Goal: Navigation & Orientation: Find specific page/section

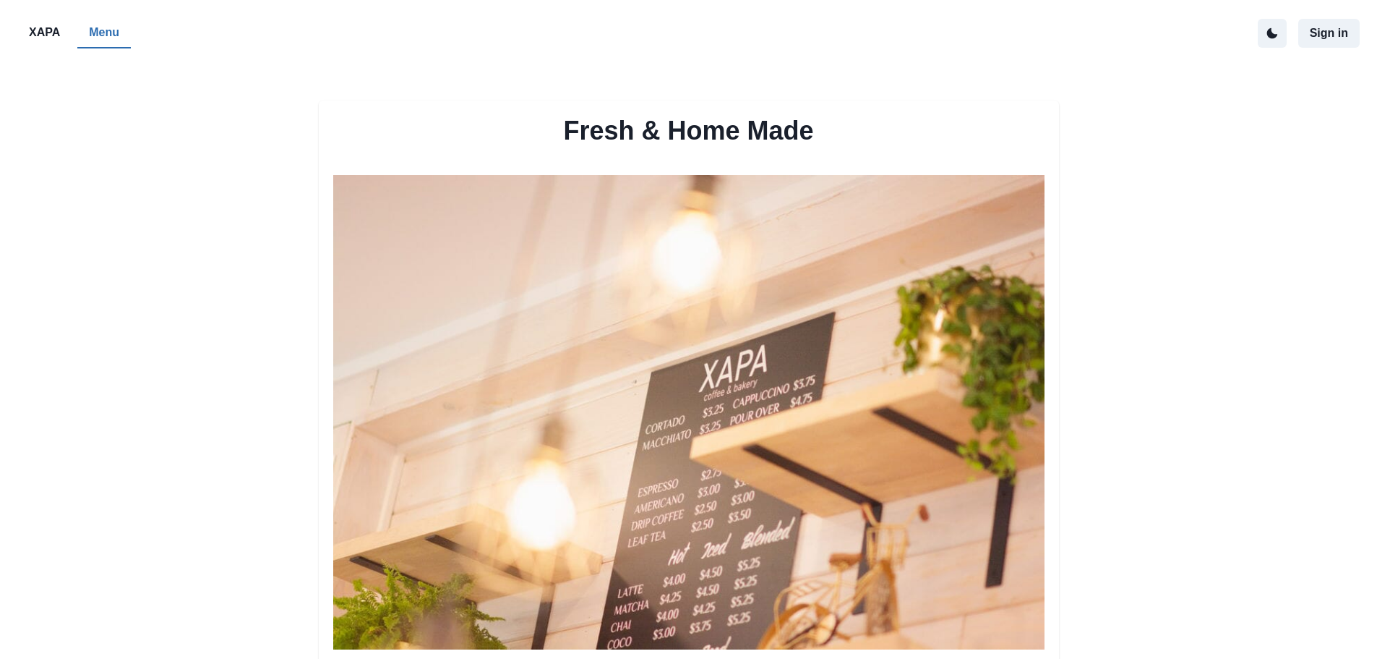
drag, startPoint x: 363, startPoint y: 492, endPoint x: 382, endPoint y: 246, distance: 246.5
click at [33, 22] on button "XAPA" at bounding box center [44, 33] width 54 height 30
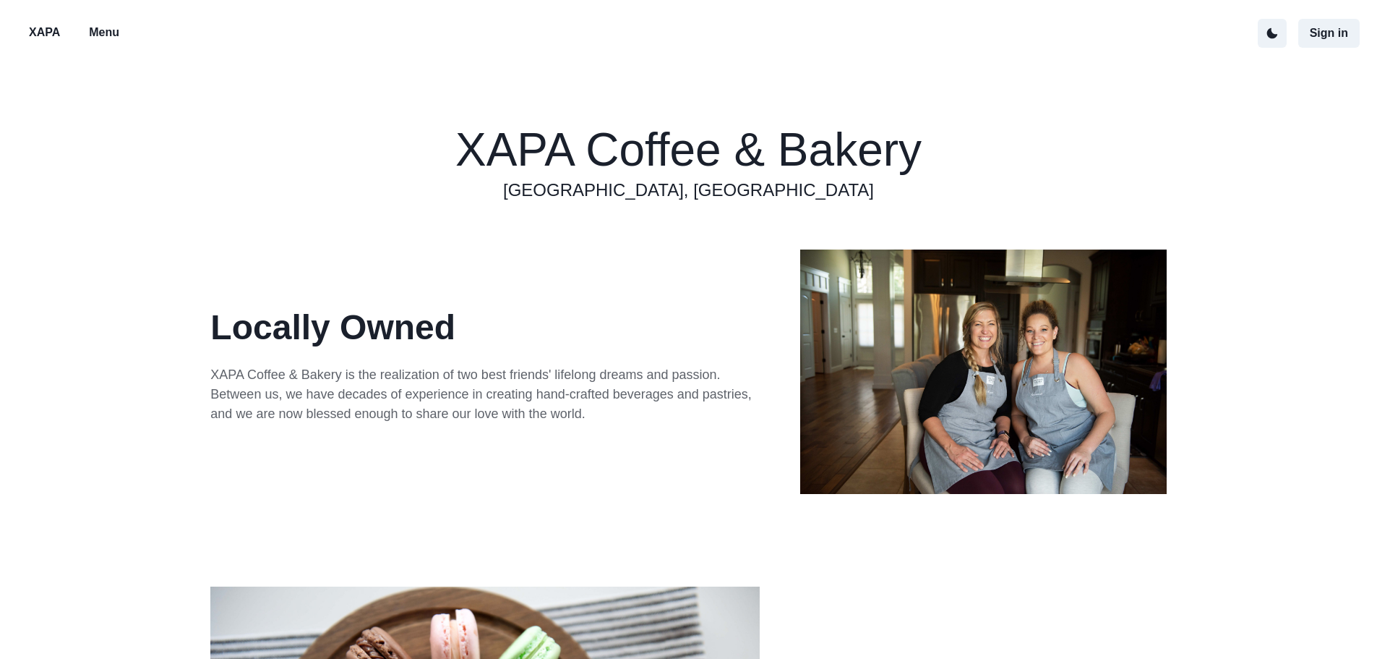
drag, startPoint x: 1036, startPoint y: 471, endPoint x: 1040, endPoint y: 254, distance: 216.2
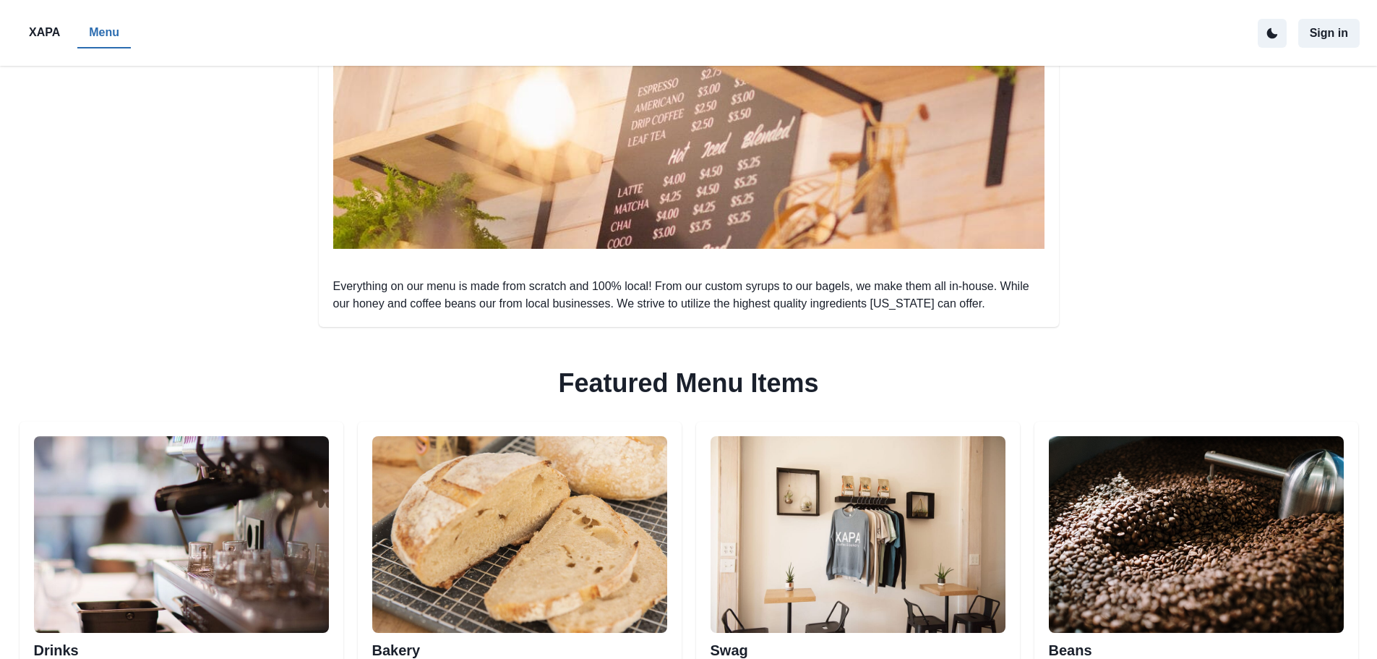
scroll to position [651, 0]
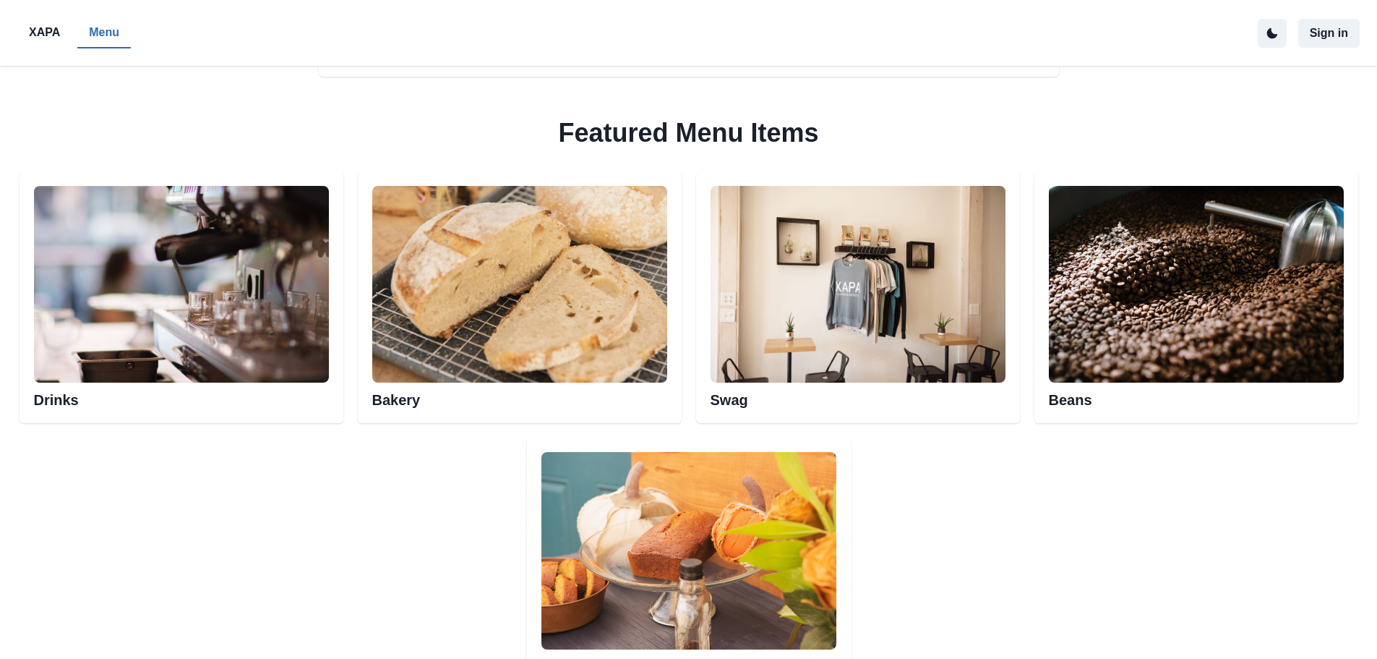
click at [413, 247] on img at bounding box center [519, 284] width 295 height 197
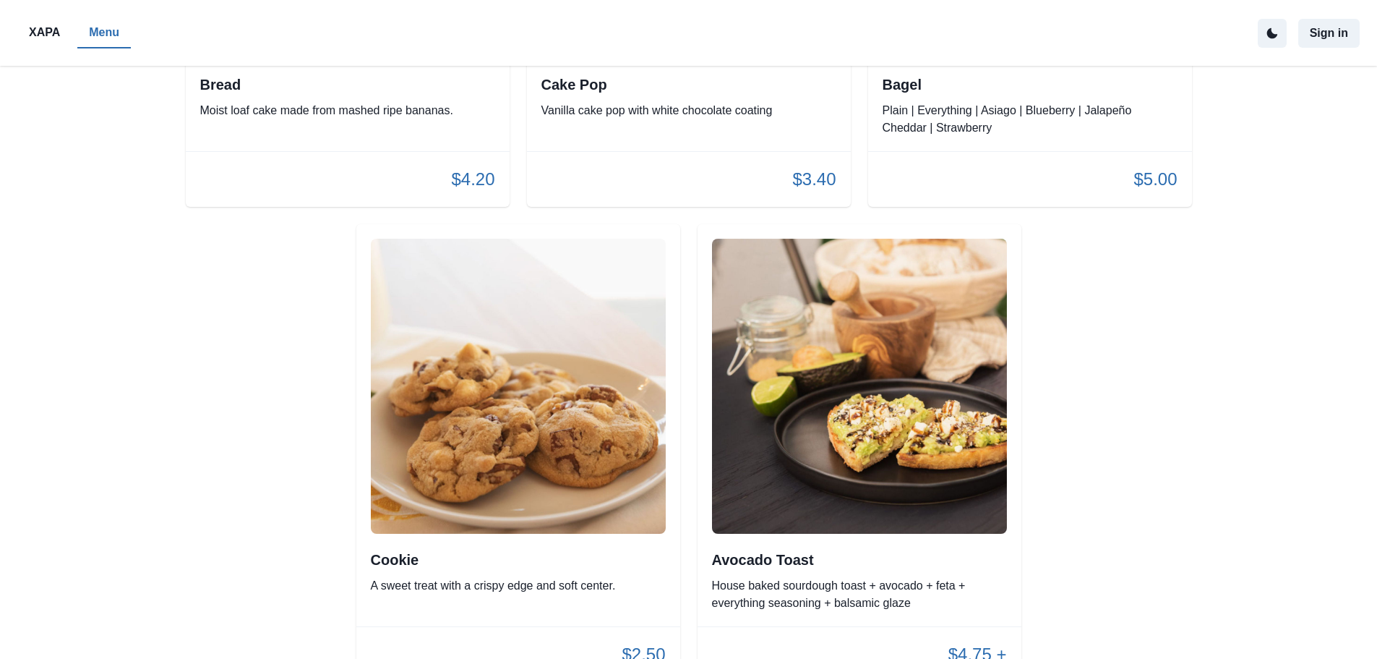
scroll to position [2645, 0]
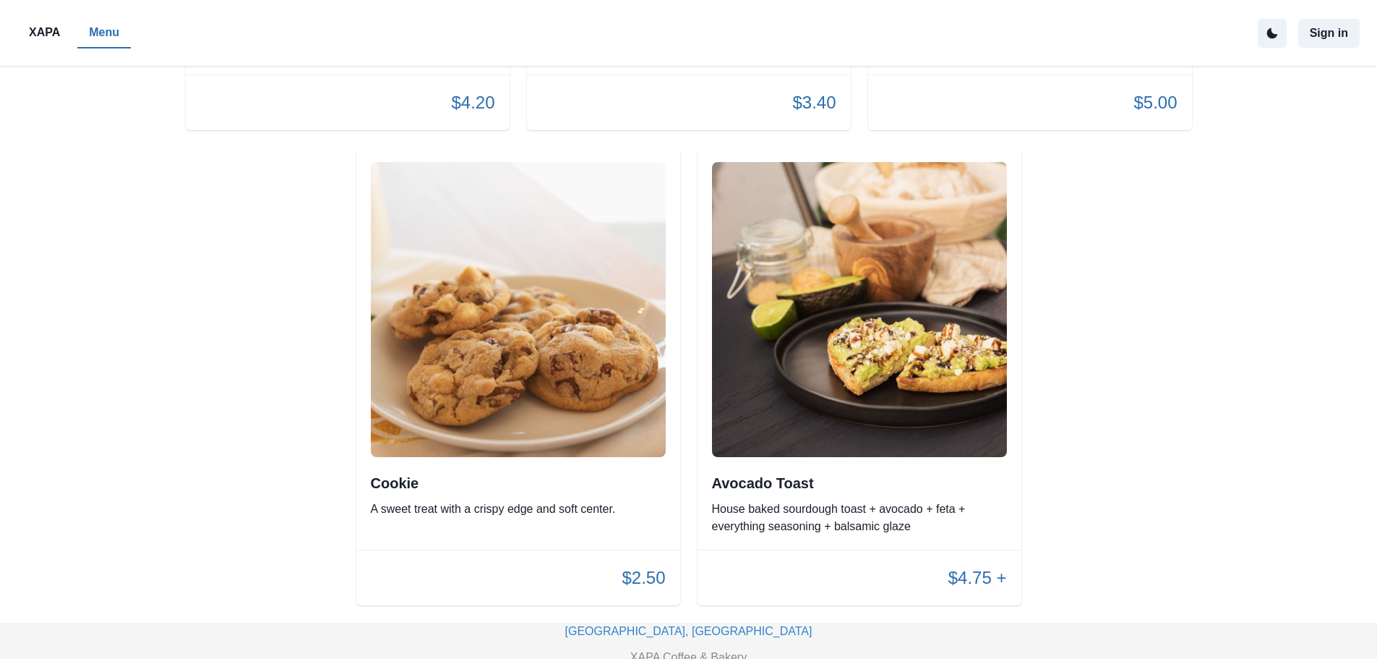
drag, startPoint x: 226, startPoint y: 466, endPoint x: 215, endPoint y: 404, distance: 62.3
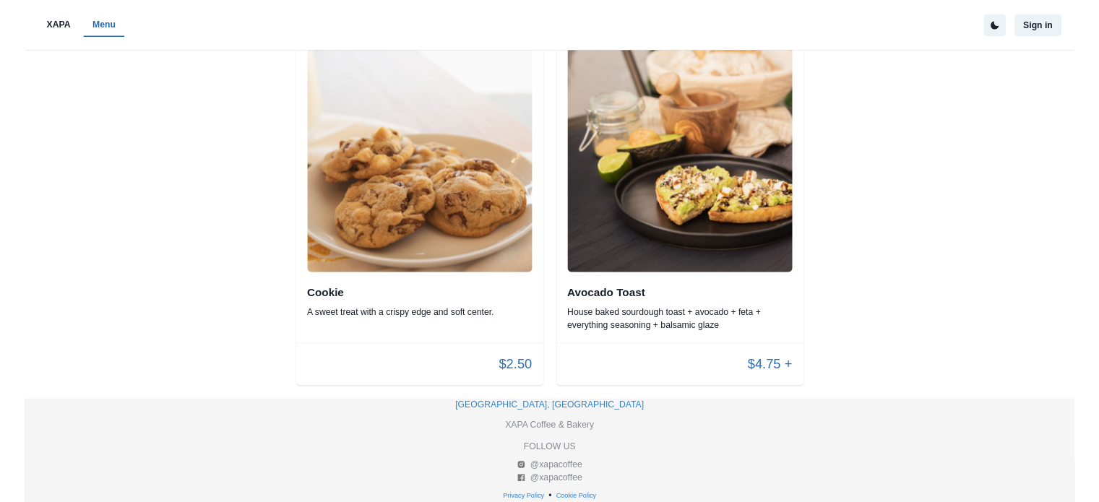
scroll to position [2989, 0]
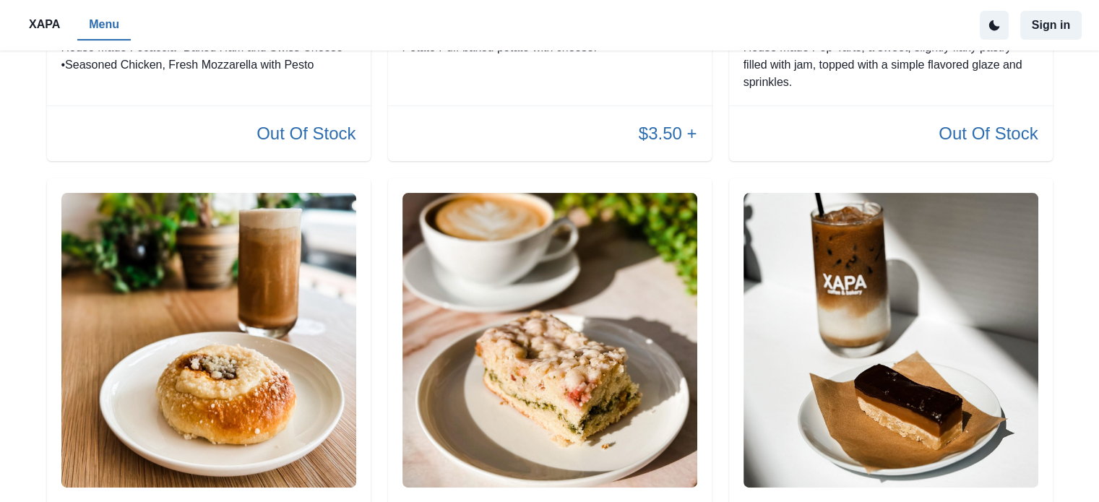
scroll to position [651, 0]
